Goal: Information Seeking & Learning: Find specific fact

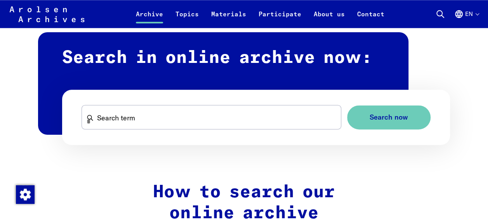
scroll to position [459, 0]
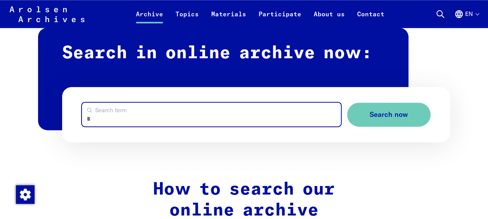
click at [196, 119] on input "Search term" at bounding box center [211, 114] width 259 height 24
type input "**********"
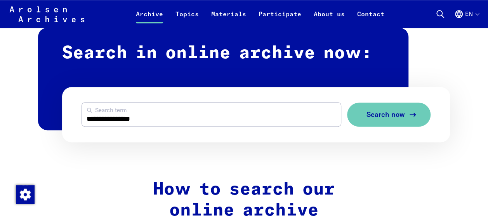
click at [409, 121] on button "Search now" at bounding box center [388, 114] width 83 height 24
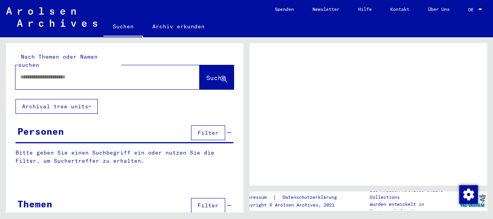
type input "**********"
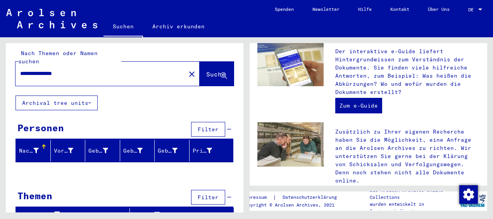
scroll to position [240, 0]
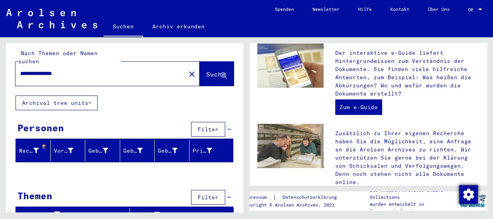
click at [465, 193] on img "Zustimmung ändern" at bounding box center [469, 194] width 19 height 19
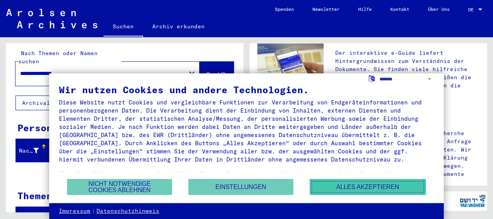
click at [356, 188] on button "Alles akzeptieren" at bounding box center [368, 187] width 116 height 16
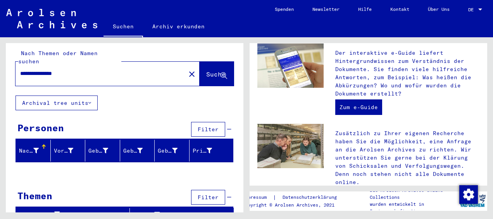
click at [479, 9] on div at bounding box center [481, 10] width 4 height 2
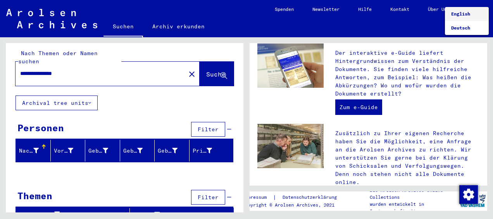
click at [460, 15] on span "English" at bounding box center [460, 14] width 19 height 6
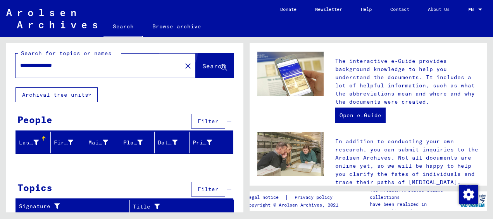
click at [204, 62] on span "Search" at bounding box center [213, 66] width 23 height 8
click at [90, 92] on icon at bounding box center [89, 94] width 3 height 5
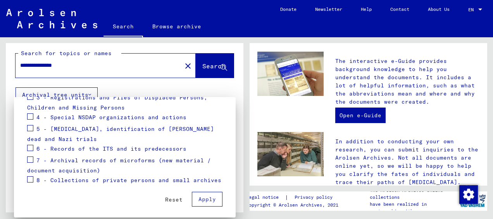
scroll to position [163, 0]
click at [119, 149] on span "6 - Records of the ITS and its predecessors" at bounding box center [111, 148] width 150 height 7
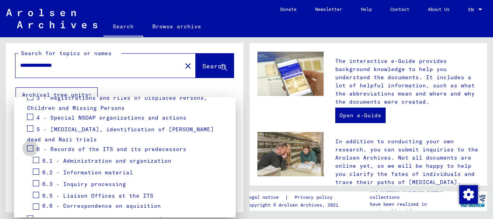
click at [31, 146] on span at bounding box center [30, 148] width 6 height 6
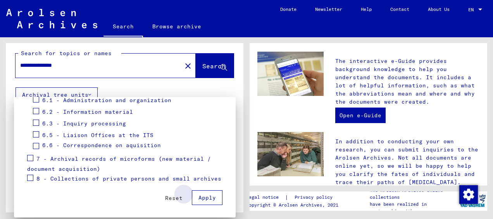
click at [202, 197] on span "Apply" at bounding box center [207, 197] width 17 height 7
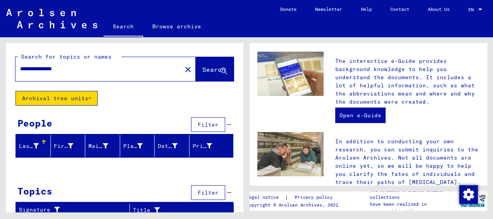
scroll to position [3, 0]
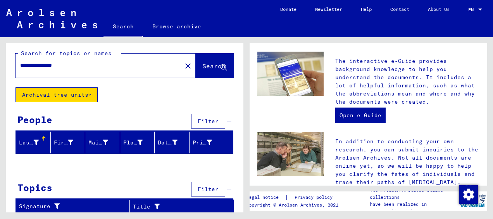
click at [90, 93] on icon at bounding box center [89, 94] width 3 height 5
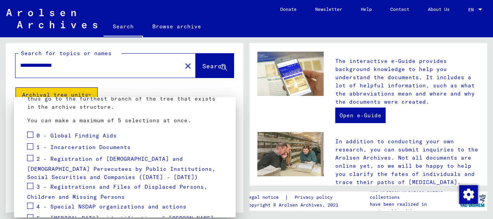
scroll to position [88, 0]
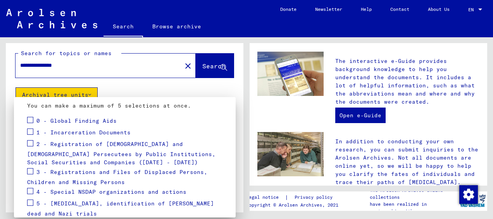
click at [30, 117] on span at bounding box center [30, 120] width 6 height 6
click at [30, 130] on span at bounding box center [30, 131] width 6 height 6
click at [199, 59] on div at bounding box center [246, 109] width 493 height 219
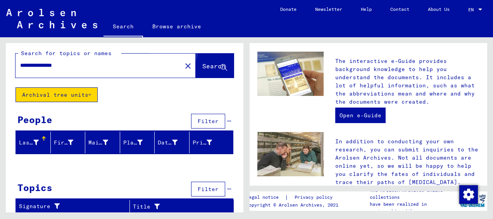
click at [199, 59] on button "Search" at bounding box center [215, 66] width 38 height 24
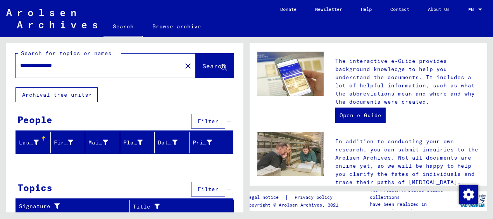
click at [202, 69] on span "Search" at bounding box center [213, 66] width 23 height 8
click at [88, 92] on button "Archival tree units" at bounding box center [57, 94] width 82 height 15
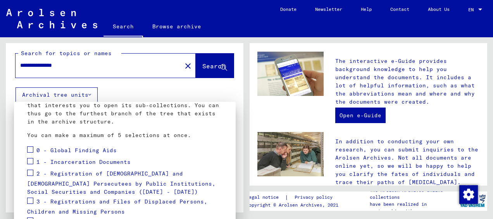
scroll to position [63, 0]
click at [28, 161] on span at bounding box center [30, 161] width 6 height 6
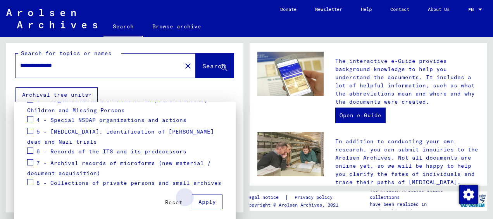
click at [203, 200] on span "Apply" at bounding box center [207, 201] width 17 height 7
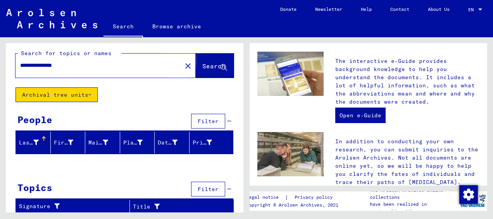
click at [204, 70] on span "Search" at bounding box center [214, 66] width 25 height 8
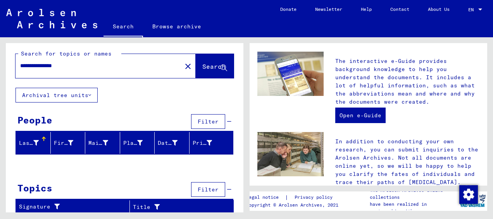
scroll to position [3, 0]
